Goal: Check status

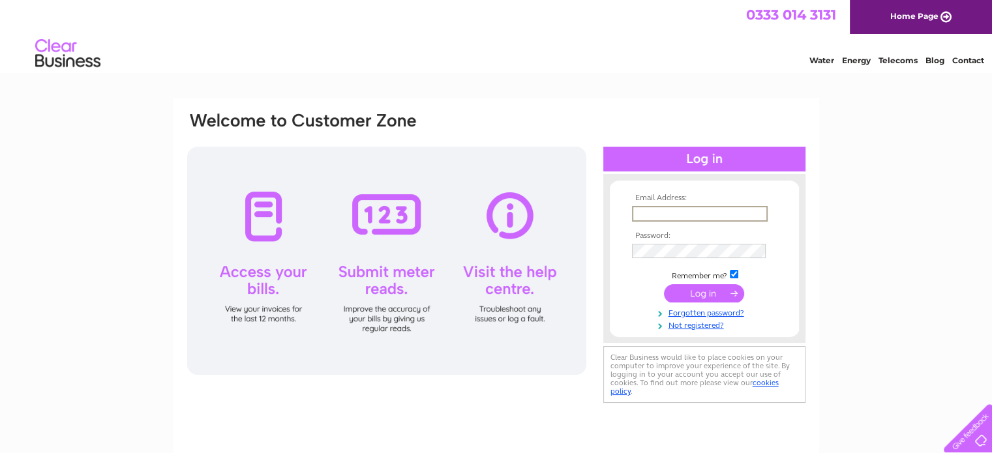
click at [673, 217] on input "text" at bounding box center [700, 214] width 136 height 16
paste input "[EMAIL_ADDRESS][PERSON_NAME][US_STATE][DOMAIN_NAME]"
type input "[EMAIL_ADDRESS][PERSON_NAME][US_STATE][DOMAIN_NAME]"
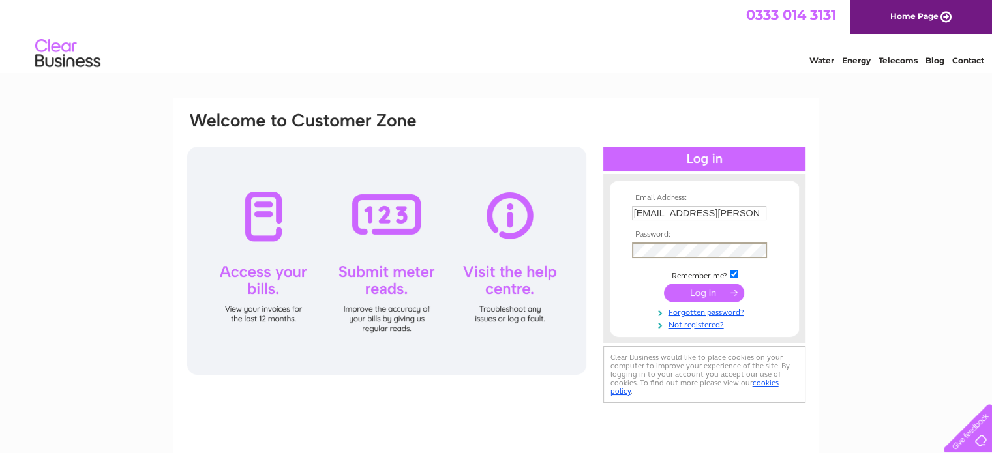
click at [693, 288] on input "submit" at bounding box center [704, 293] width 80 height 18
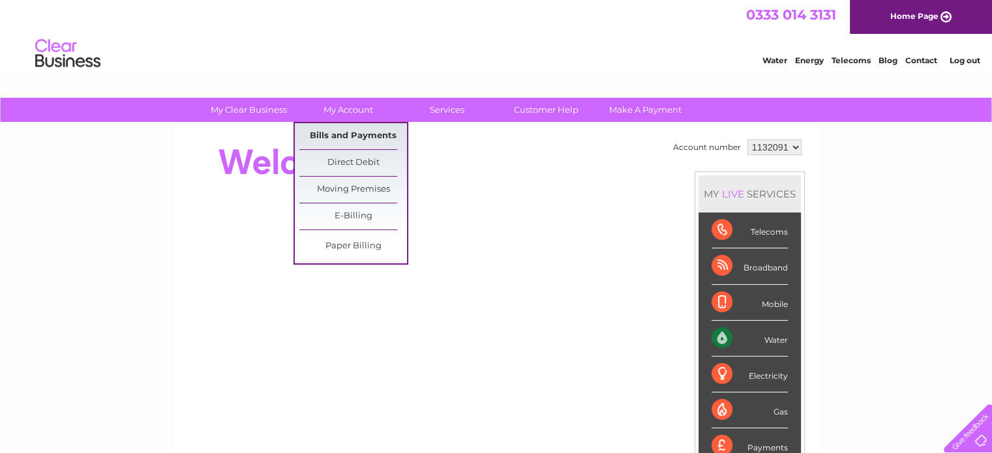
click at [352, 139] on link "Bills and Payments" at bounding box center [353, 136] width 108 height 26
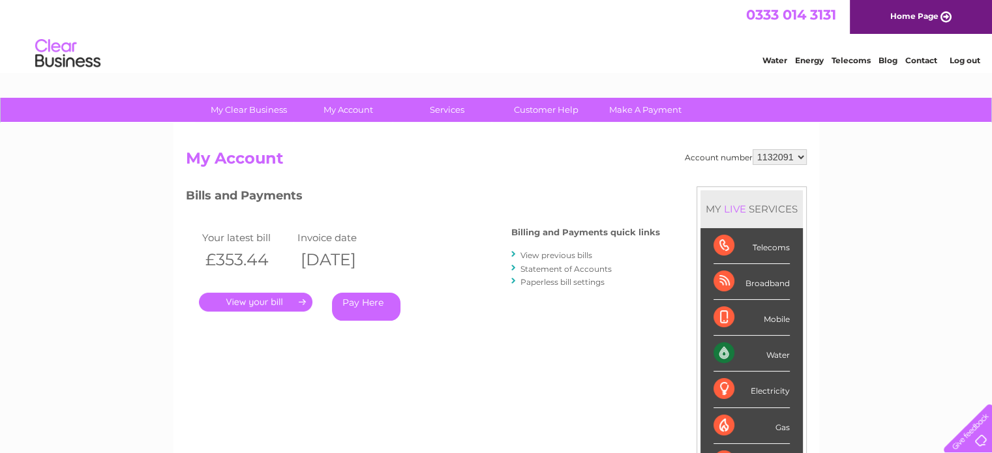
click at [254, 305] on link "." at bounding box center [255, 302] width 113 height 19
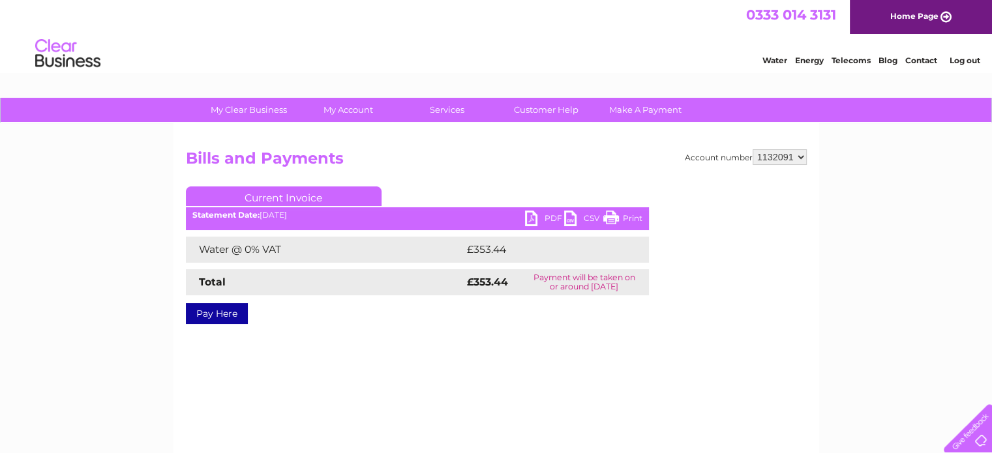
click at [531, 217] on link "PDF" at bounding box center [544, 220] width 39 height 19
